Goal: Task Accomplishment & Management: Manage account settings

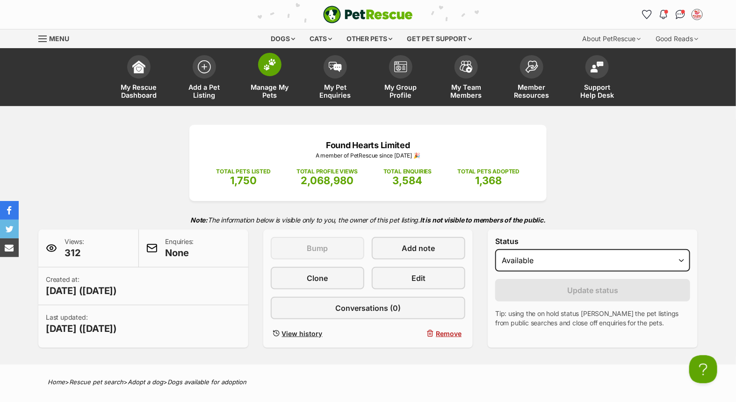
click at [276, 67] on img at bounding box center [269, 64] width 13 height 12
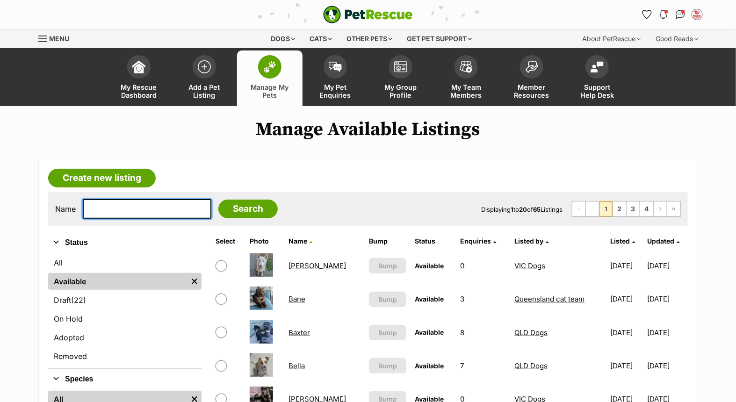
click at [150, 206] on input "text" at bounding box center [147, 209] width 129 height 20
type input "[PERSON_NAME]"
click at [218, 200] on input "Search" at bounding box center [247, 209] width 59 height 19
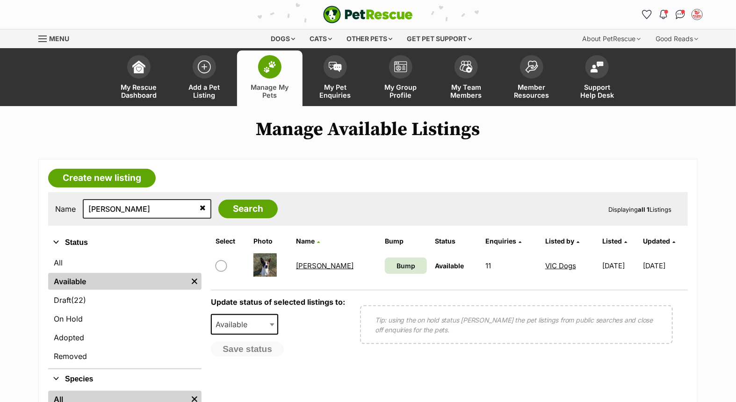
click at [313, 262] on link "Penny" at bounding box center [325, 265] width 58 height 9
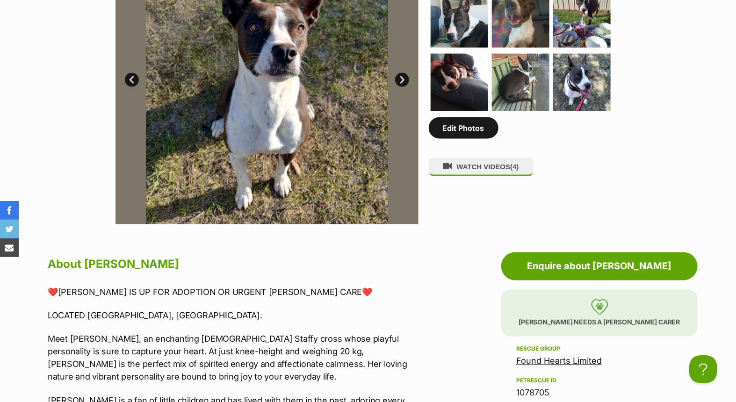
click at [456, 123] on link "Edit Photos" at bounding box center [464, 128] width 70 height 22
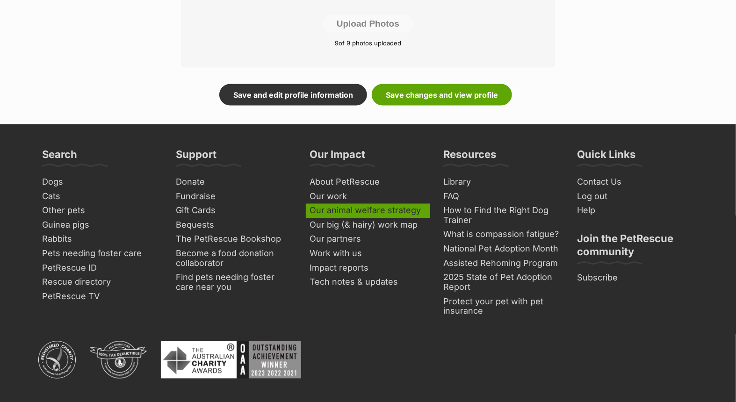
scroll to position [623, 0]
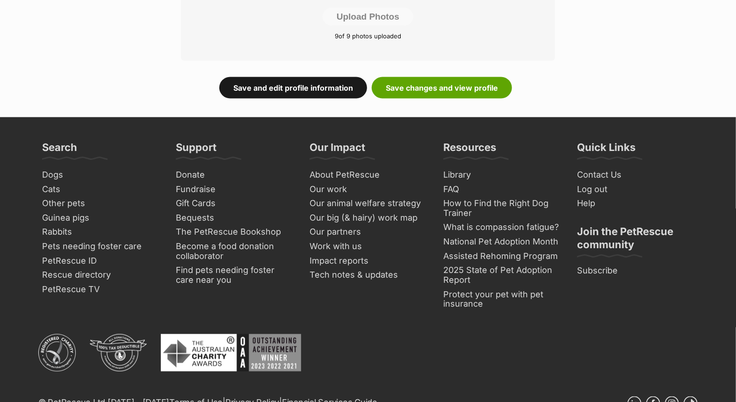
click at [291, 78] on link "Save and edit profile information" at bounding box center [293, 88] width 148 height 22
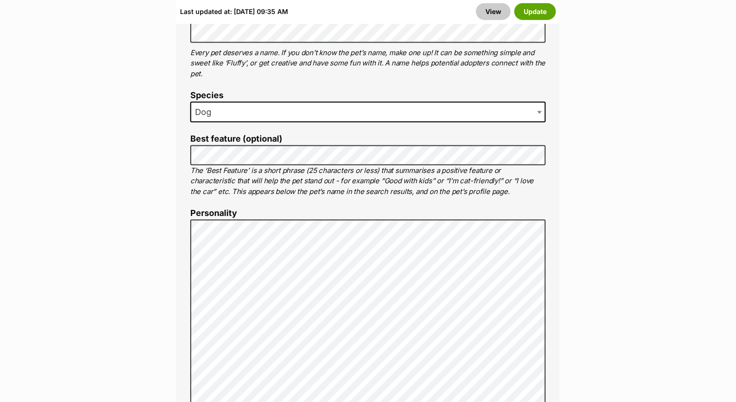
scroll to position [623, 0]
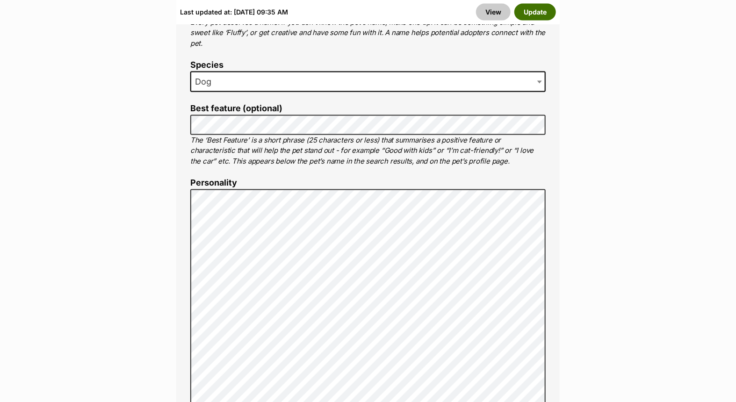
click at [532, 11] on button "Update" at bounding box center [535, 11] width 42 height 17
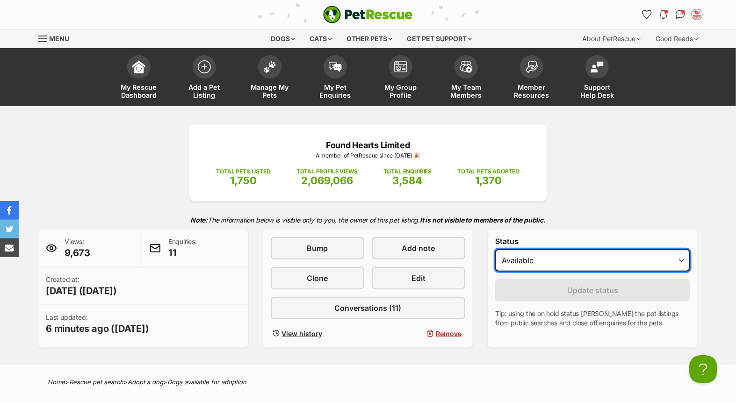
click at [557, 259] on select "Draft - not available as listing has enquires Available On hold Adopted" at bounding box center [592, 260] width 195 height 22
select select "on_hold"
click at [495, 250] on select "Draft - not available as listing has enquires Available On hold Adopted" at bounding box center [592, 260] width 195 height 22
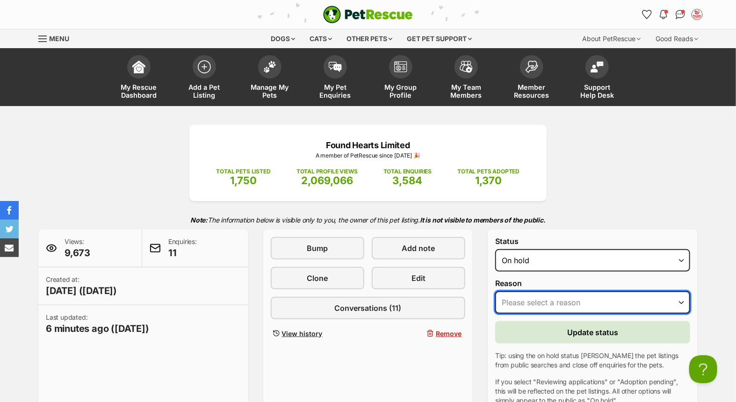
click at [543, 303] on select "Please select a reason Medical reasons Reviewing applications Adoption pending …" at bounding box center [592, 302] width 195 height 22
select select "other"
click at [495, 291] on select "Please select a reason Medical reasons Reviewing applications Adoption pending …" at bounding box center [592, 302] width 195 height 22
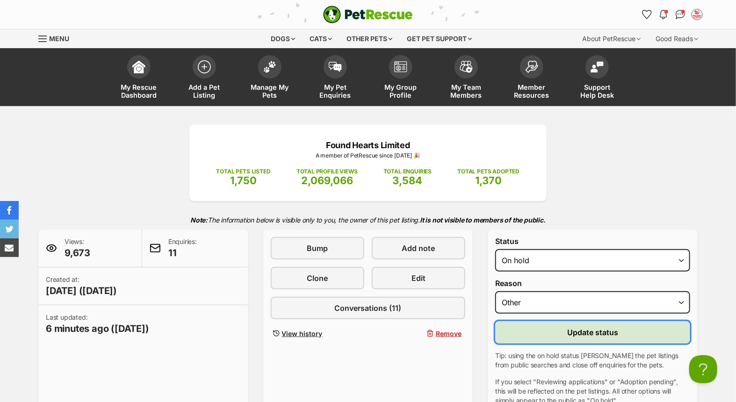
click at [611, 338] on button "Update status" at bounding box center [592, 332] width 195 height 22
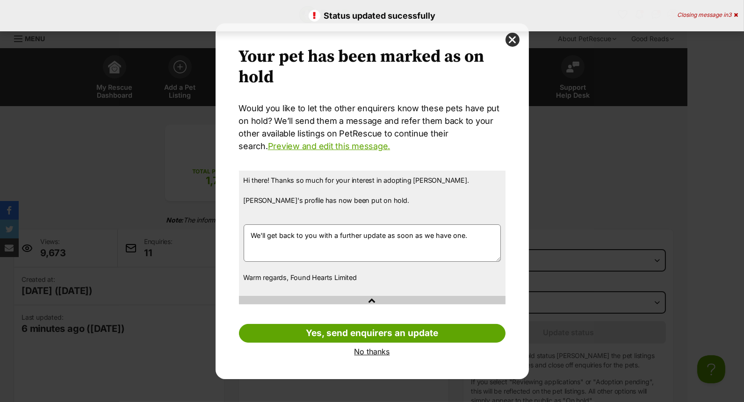
click at [371, 349] on link "No thanks" at bounding box center [372, 351] width 267 height 8
